Goal: Navigation & Orientation: Find specific page/section

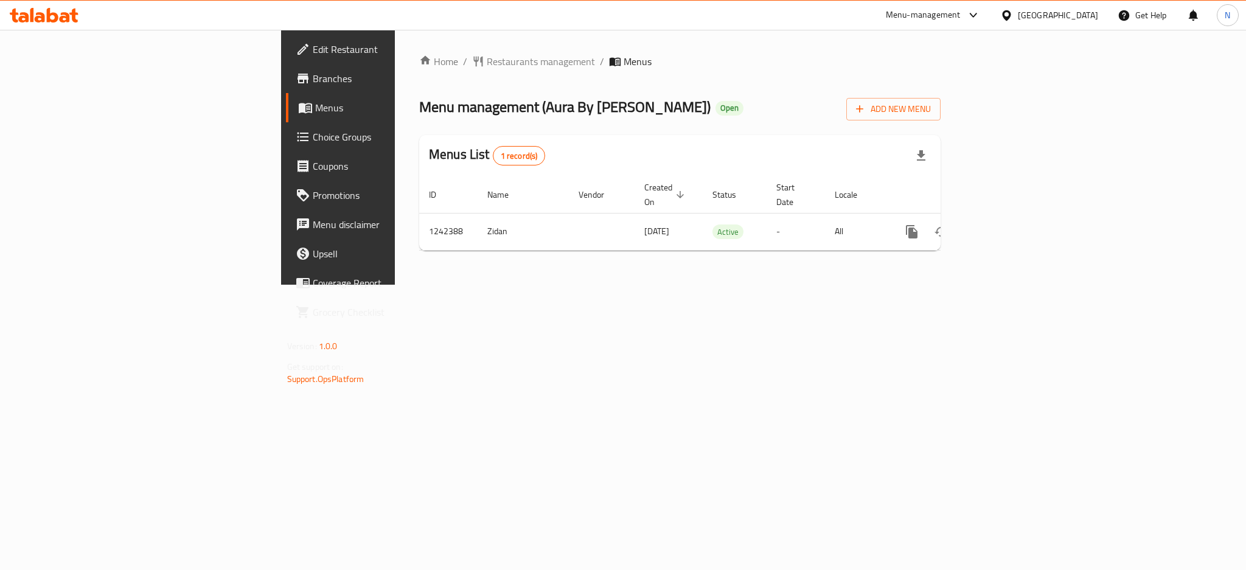
drag, startPoint x: 1089, startPoint y: 16, endPoint x: 1054, endPoint y: 19, distance: 34.8
click at [1089, 16] on div "[GEOGRAPHIC_DATA]" at bounding box center [1058, 15] width 80 height 13
click at [937, 103] on div "[GEOGRAPHIC_DATA]" at bounding box center [967, 96] width 80 height 13
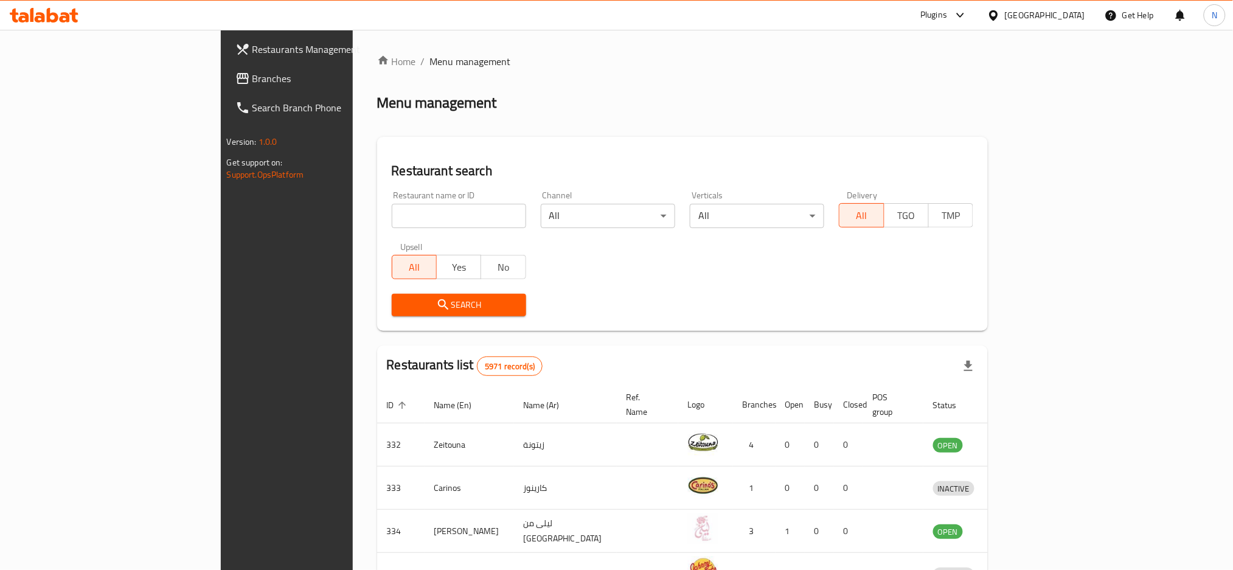
click at [252, 78] on span "Branches" at bounding box center [334, 78] width 165 height 15
